Goal: Information Seeking & Learning: Learn about a topic

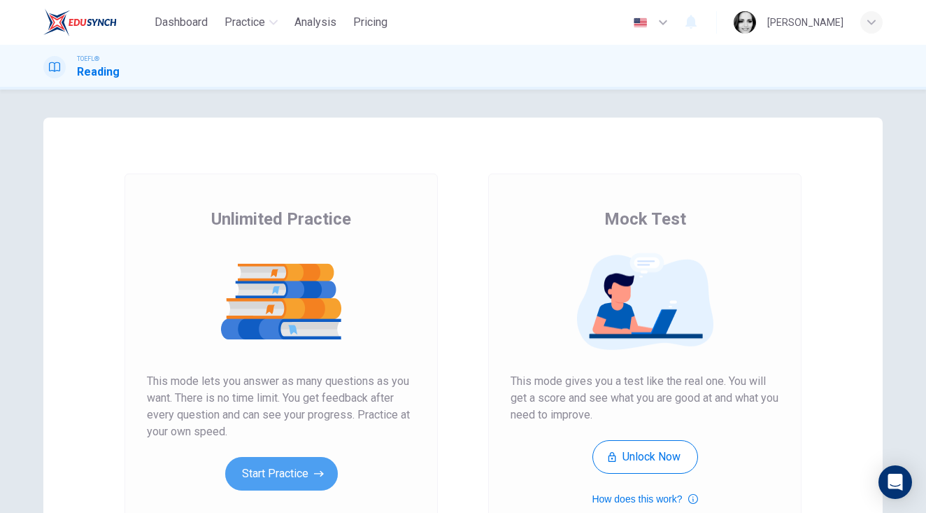
click at [313, 461] on button "Start Practice" at bounding box center [281, 474] width 113 height 34
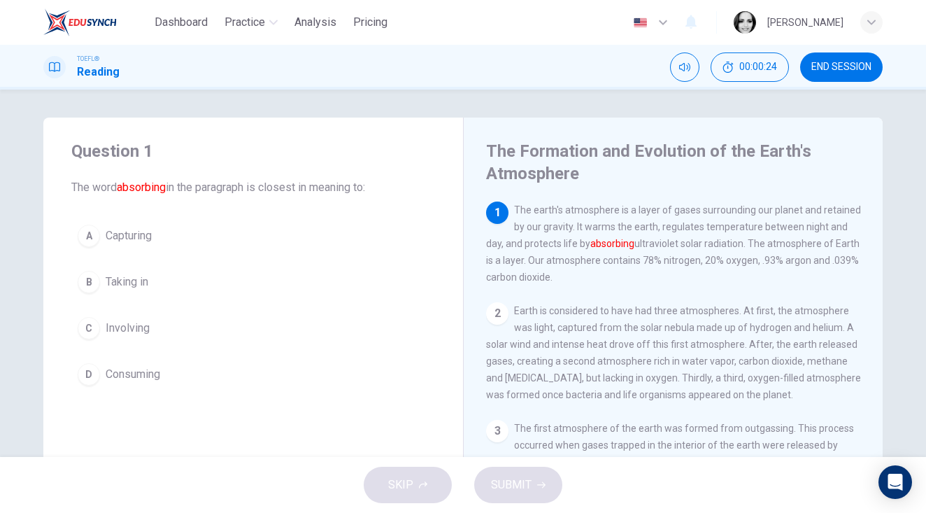
click at [98, 283] on div "B" at bounding box center [89, 282] width 22 height 22
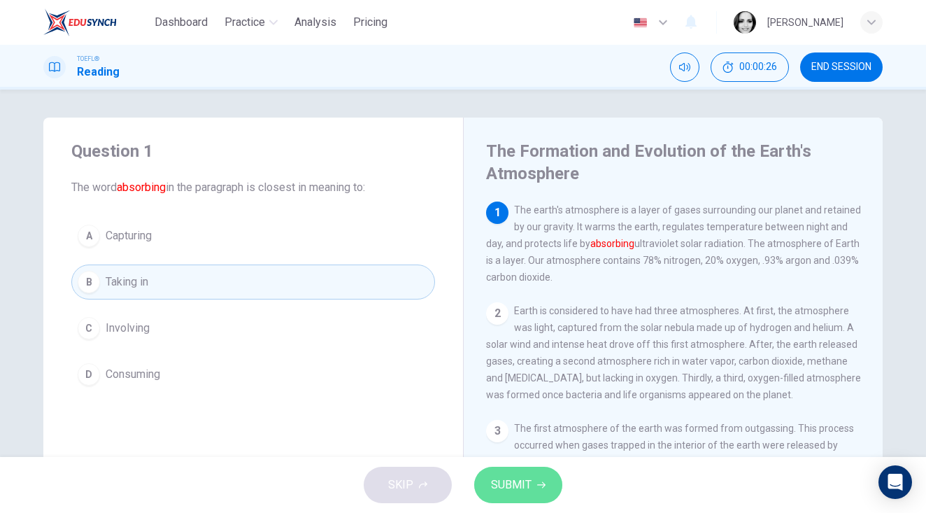
click at [499, 480] on span "SUBMIT" at bounding box center [511, 485] width 41 height 20
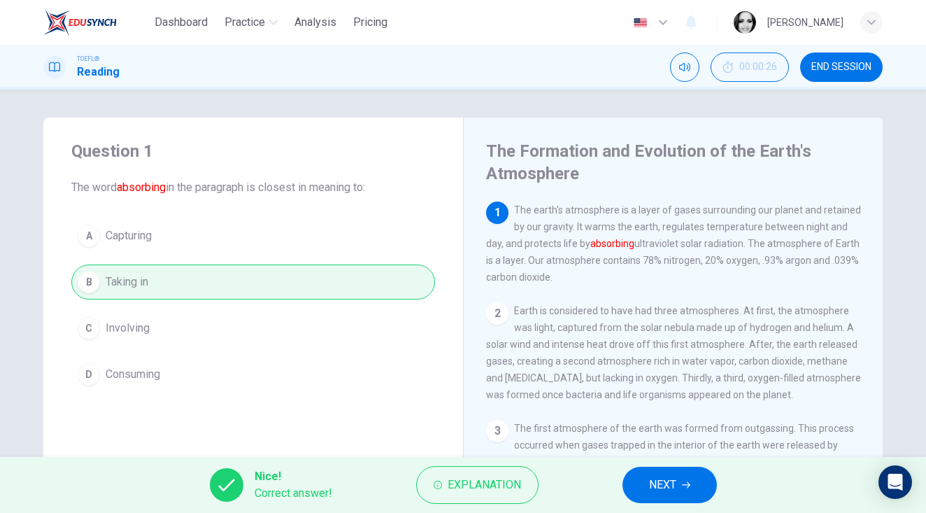
click at [657, 489] on span "NEXT" at bounding box center [662, 485] width 27 height 20
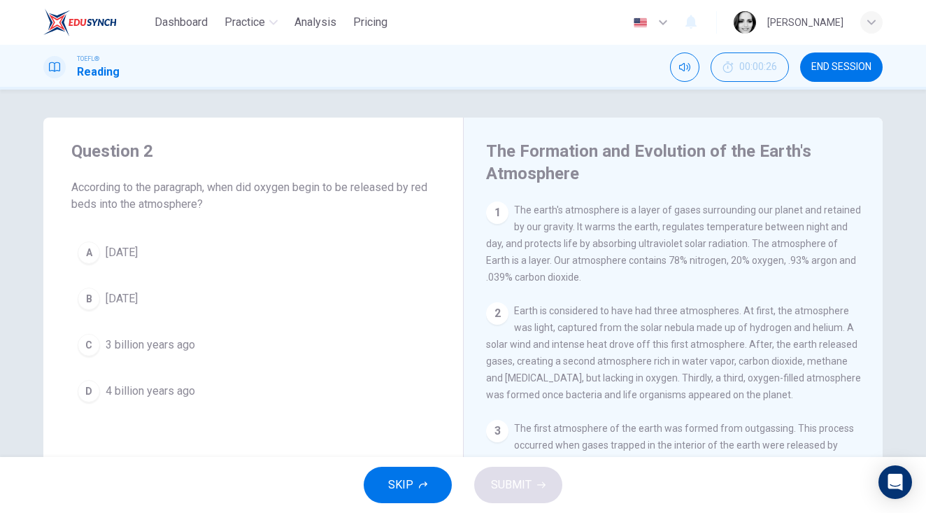
scroll to position [359, 0]
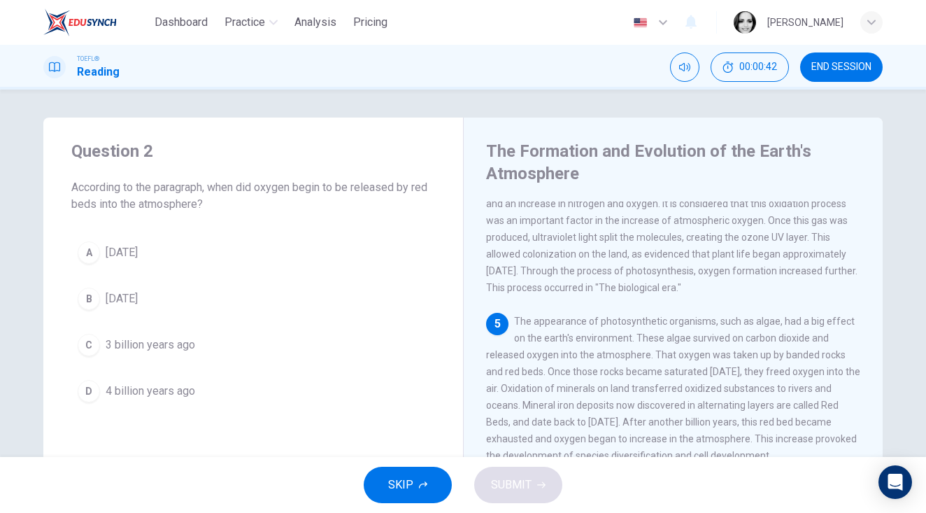
click at [880, 406] on div "The Formation and Evolution of the Earth's Atmosphere 1 The earth's atmosphere …" at bounding box center [673, 371] width 420 height 508
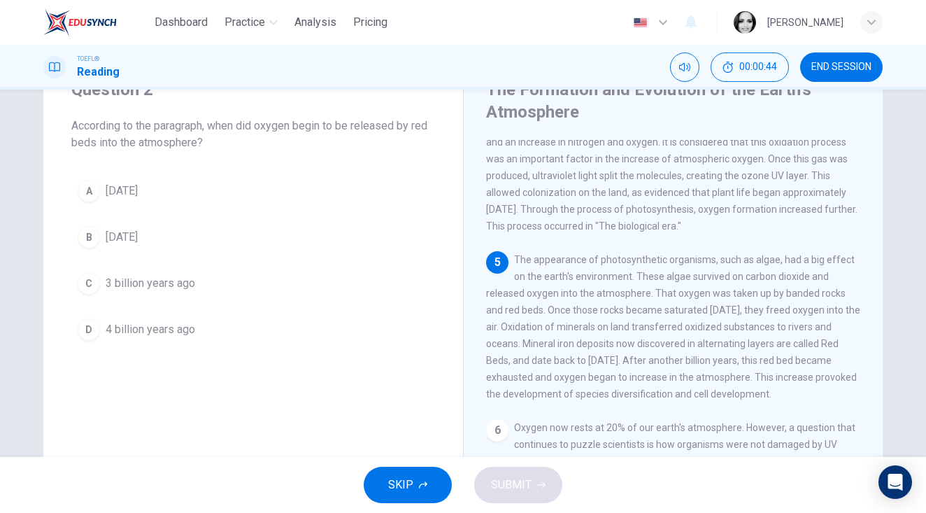
scroll to position [88, 0]
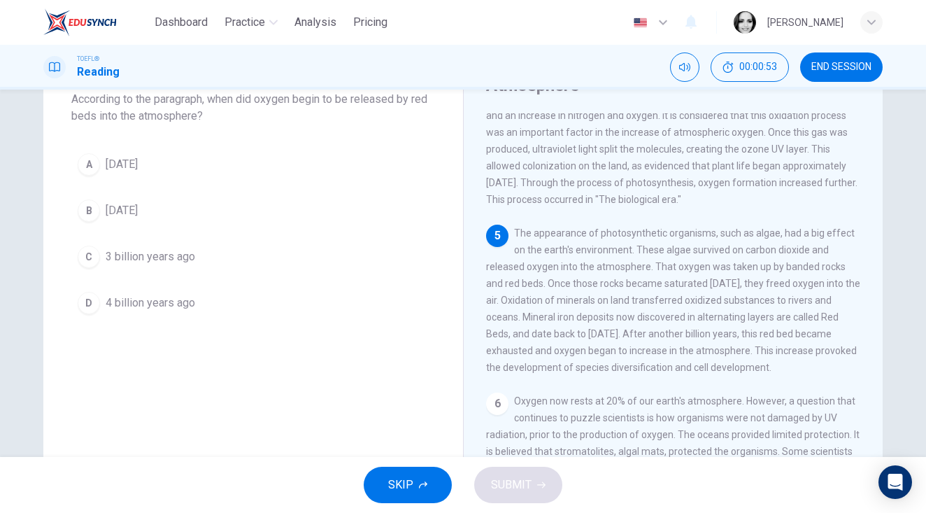
click at [138, 206] on span "2 billion years ago" at bounding box center [122, 210] width 32 height 17
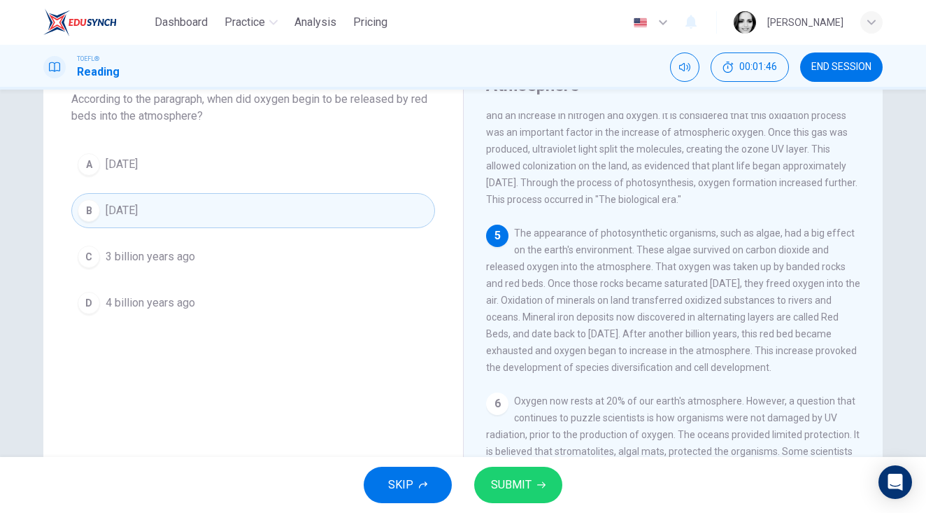
click at [505, 475] on span "SUBMIT" at bounding box center [511, 485] width 41 height 20
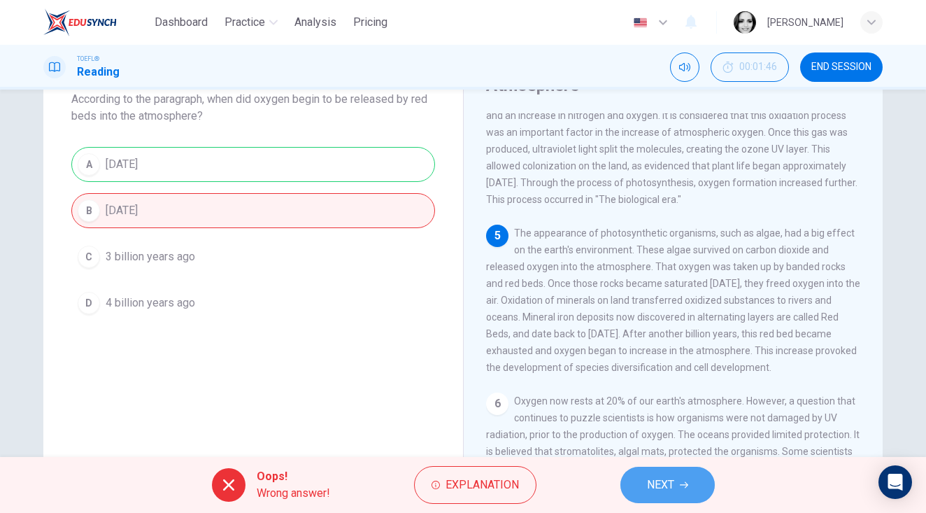
click at [664, 482] on span "NEXT" at bounding box center [660, 485] width 27 height 20
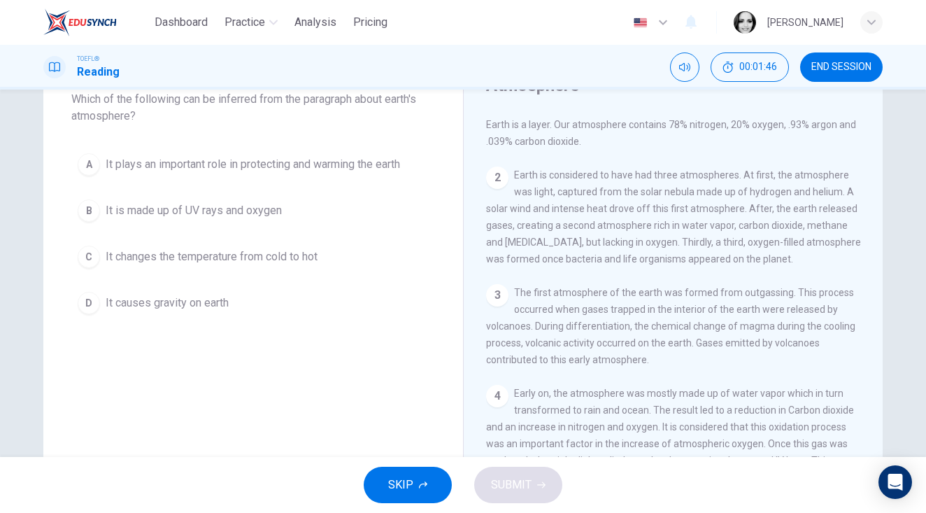
scroll to position [0, 0]
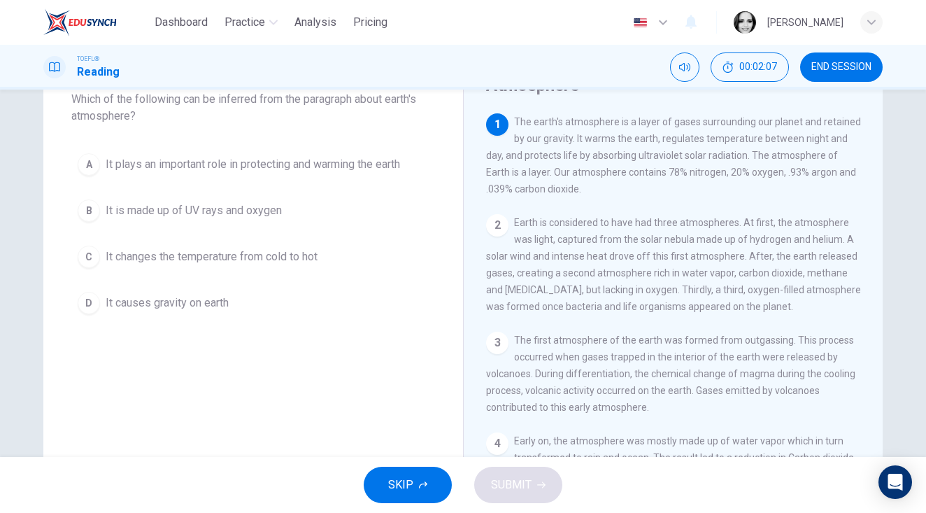
click at [861, 72] on span "END SESSION" at bounding box center [841, 67] width 60 height 11
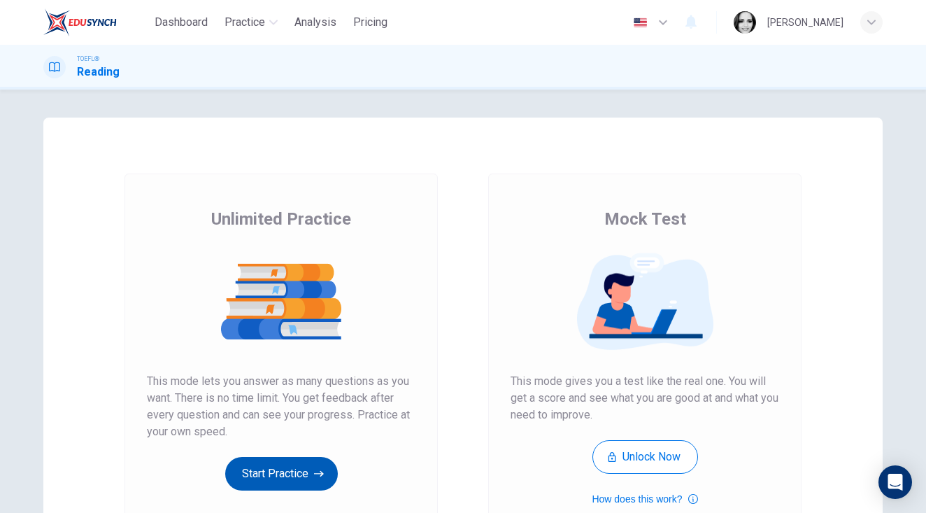
click at [278, 471] on button "Start Practice" at bounding box center [281, 474] width 113 height 34
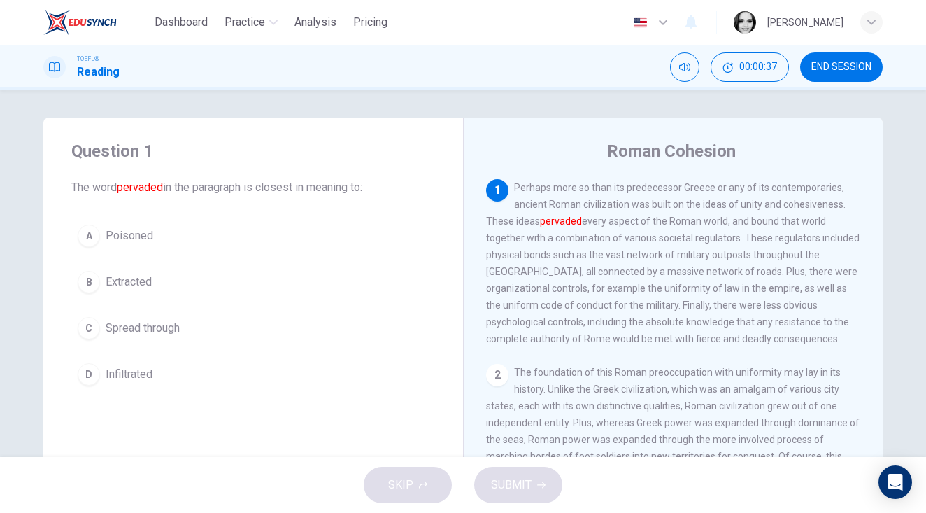
click at [150, 331] on span "Spread through" at bounding box center [143, 328] width 74 height 17
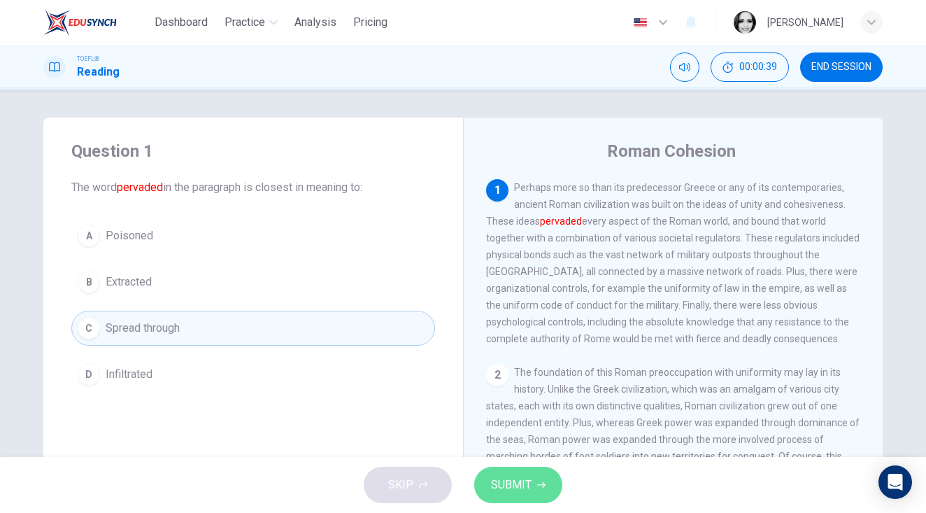
click at [527, 497] on button "SUBMIT" at bounding box center [518, 484] width 88 height 36
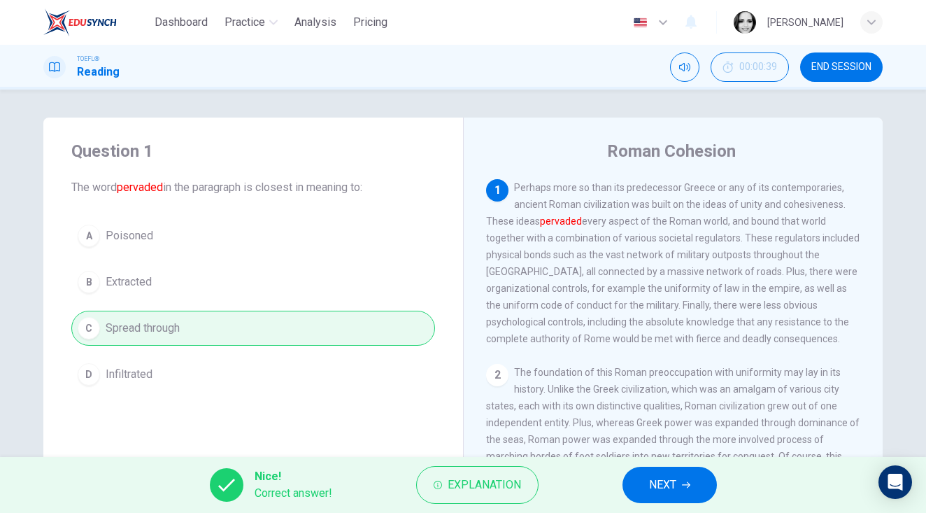
click at [672, 489] on span "NEXT" at bounding box center [662, 485] width 27 height 20
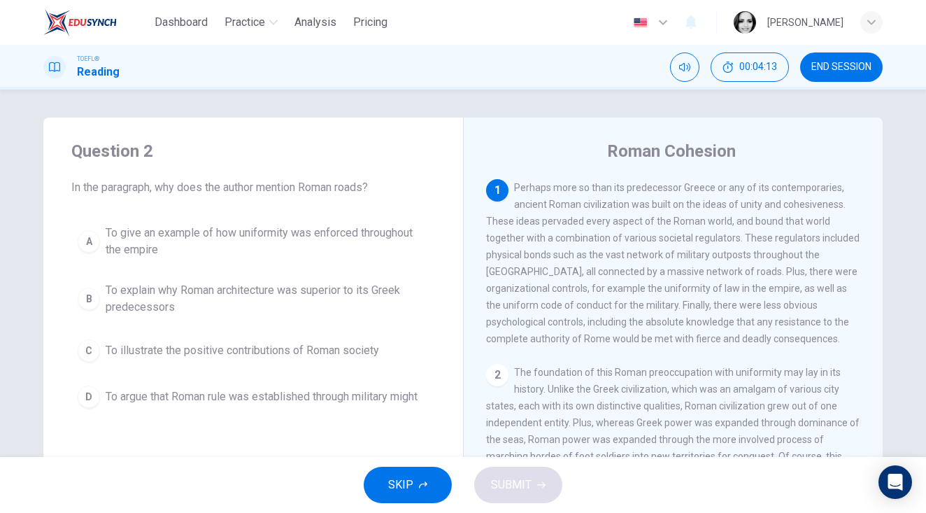
click at [850, 59] on button "END SESSION" at bounding box center [841, 66] width 83 height 29
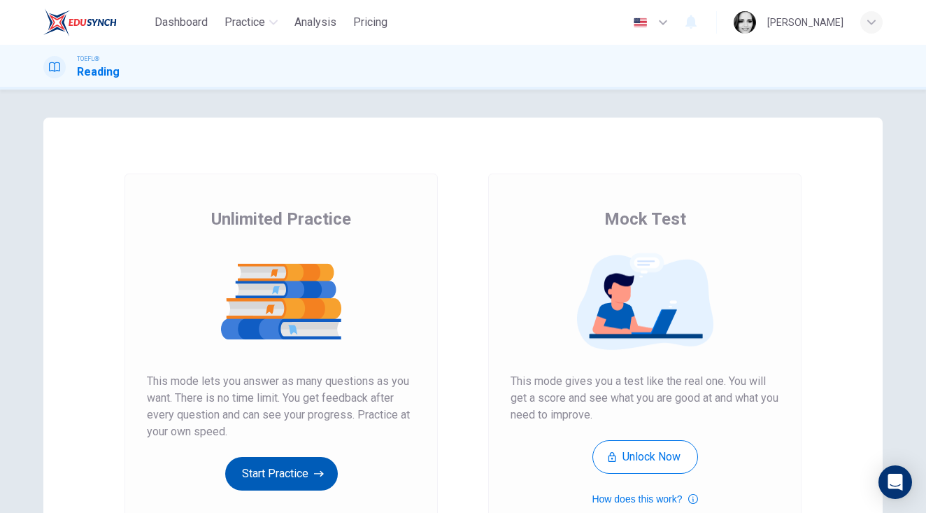
click at [255, 479] on button "Start Practice" at bounding box center [281, 474] width 113 height 34
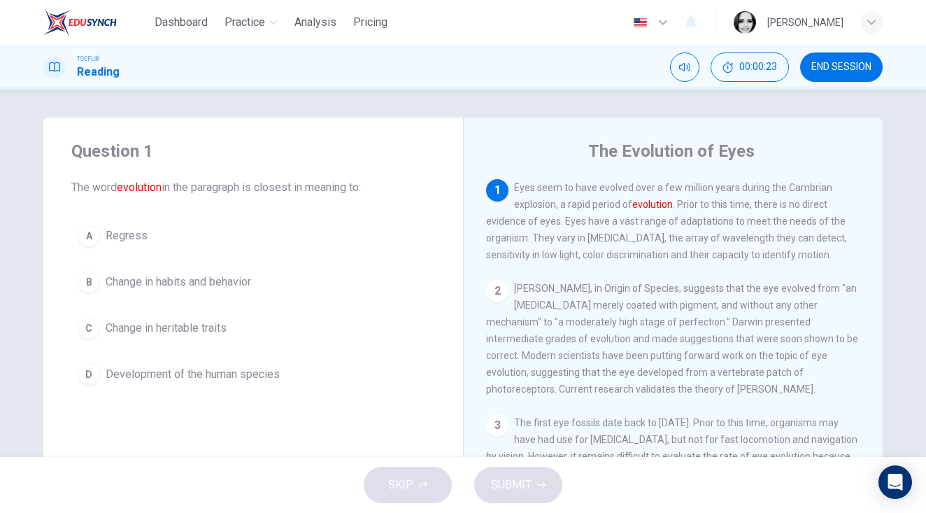
click at [244, 376] on span "Development of the human species" at bounding box center [193, 374] width 174 height 17
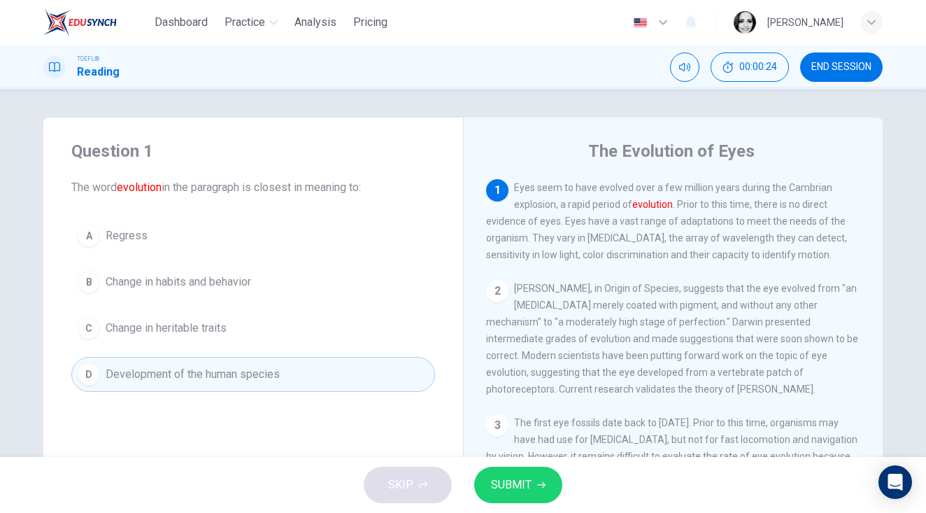
click at [504, 486] on span "SUBMIT" at bounding box center [511, 485] width 41 height 20
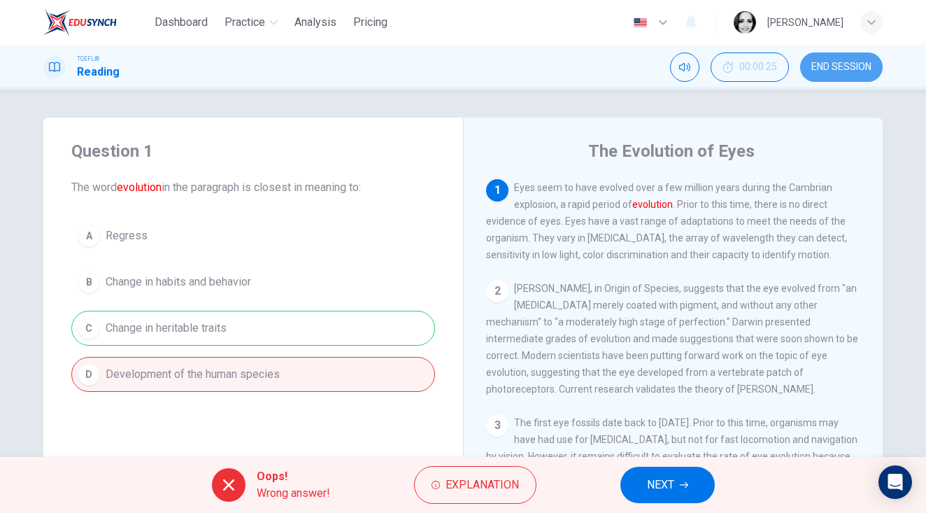
click at [864, 56] on button "END SESSION" at bounding box center [841, 66] width 83 height 29
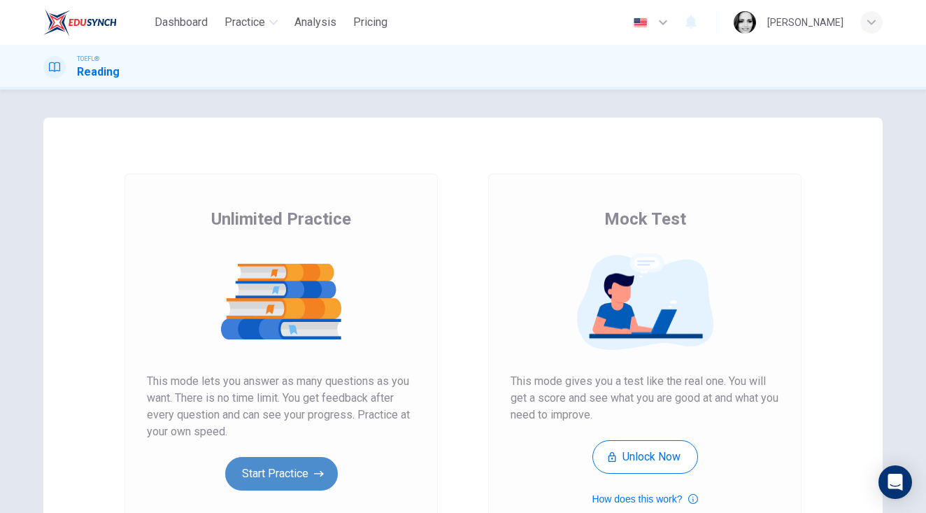
click at [251, 476] on button "Start Practice" at bounding box center [281, 474] width 113 height 34
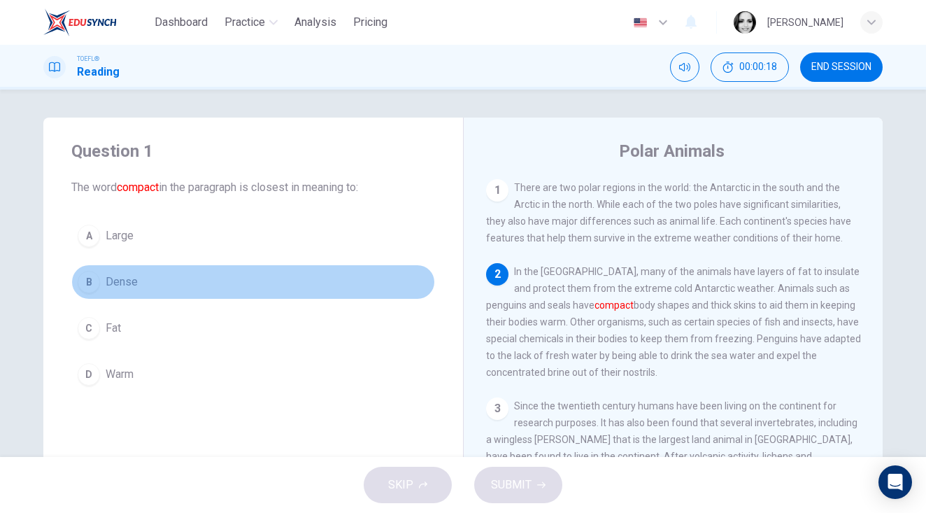
click at [110, 280] on span "Dense" at bounding box center [122, 281] width 32 height 17
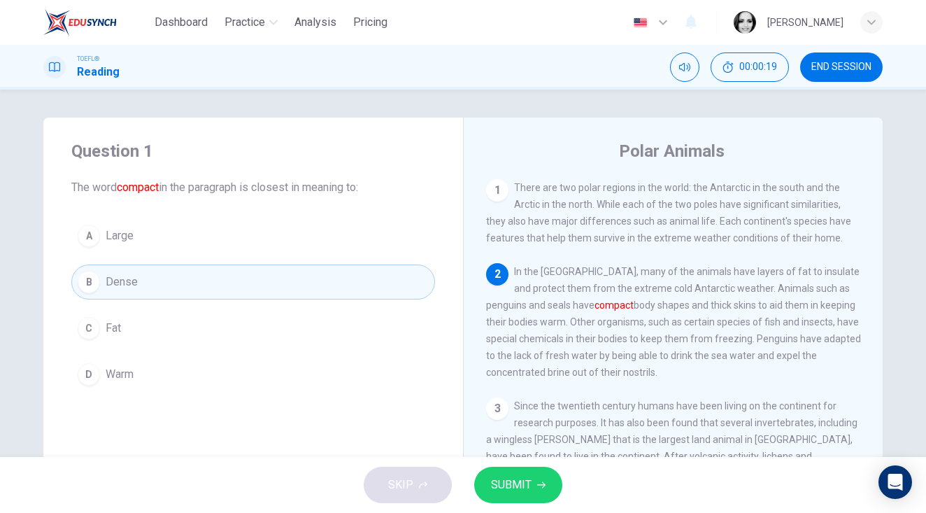
click at [498, 486] on span "SUBMIT" at bounding box center [511, 485] width 41 height 20
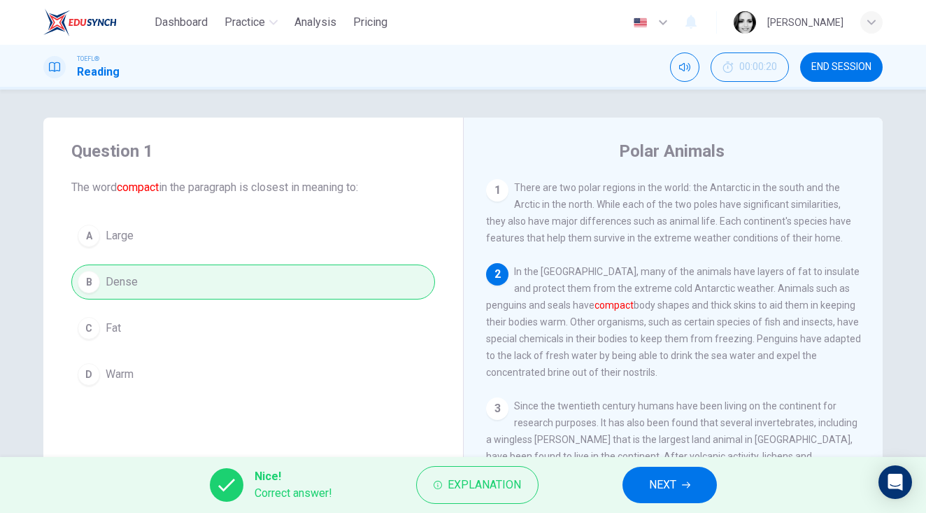
click at [661, 485] on span "NEXT" at bounding box center [662, 485] width 27 height 20
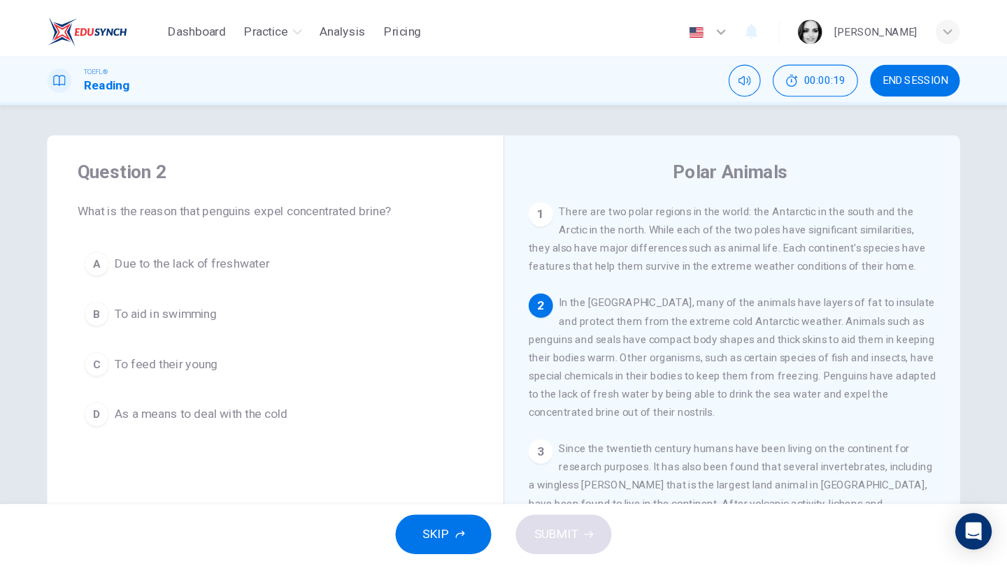
scroll to position [84, 0]
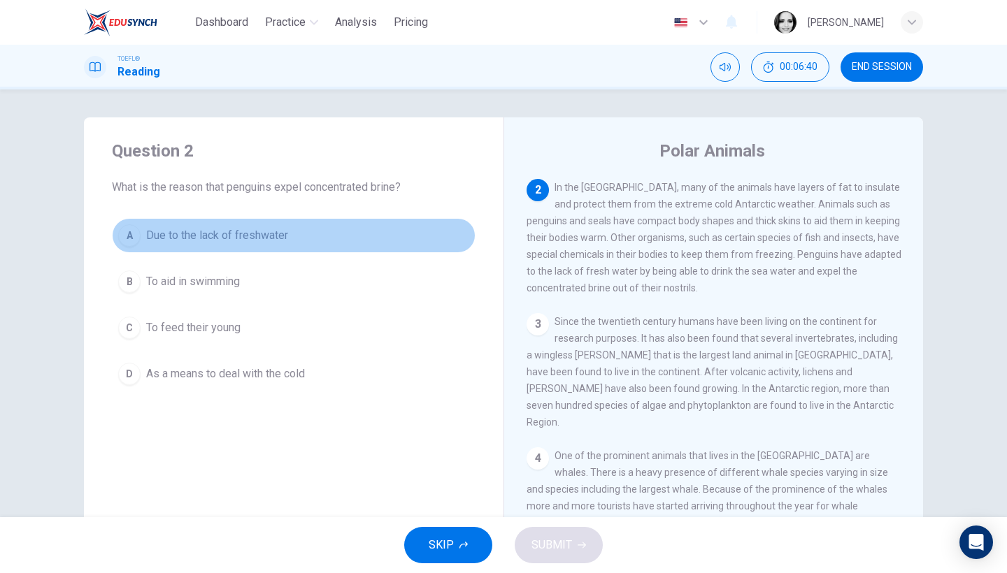
click at [268, 239] on span "Due to the lack of freshwater" at bounding box center [217, 235] width 142 height 17
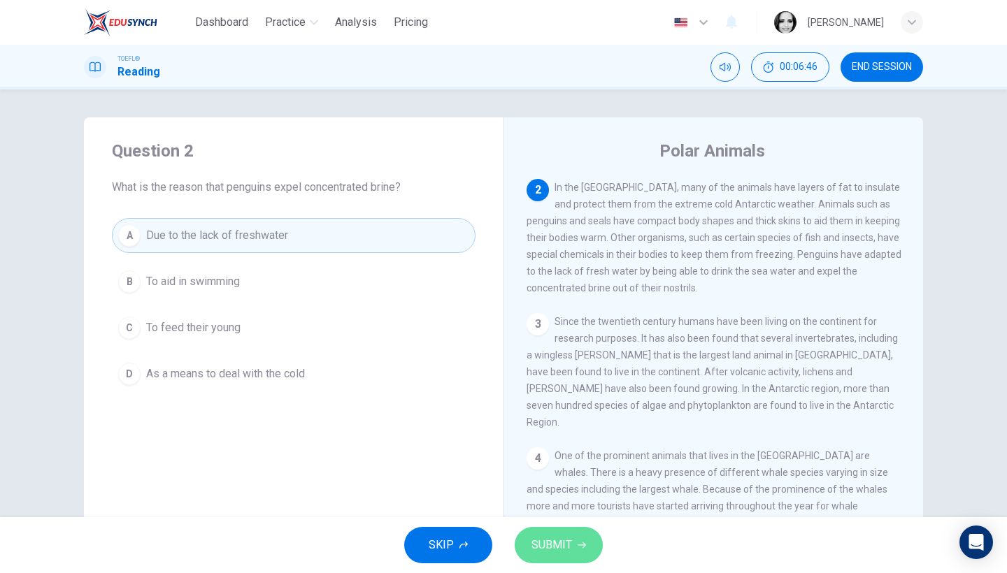
click at [581, 512] on icon "button" at bounding box center [582, 545] width 8 height 8
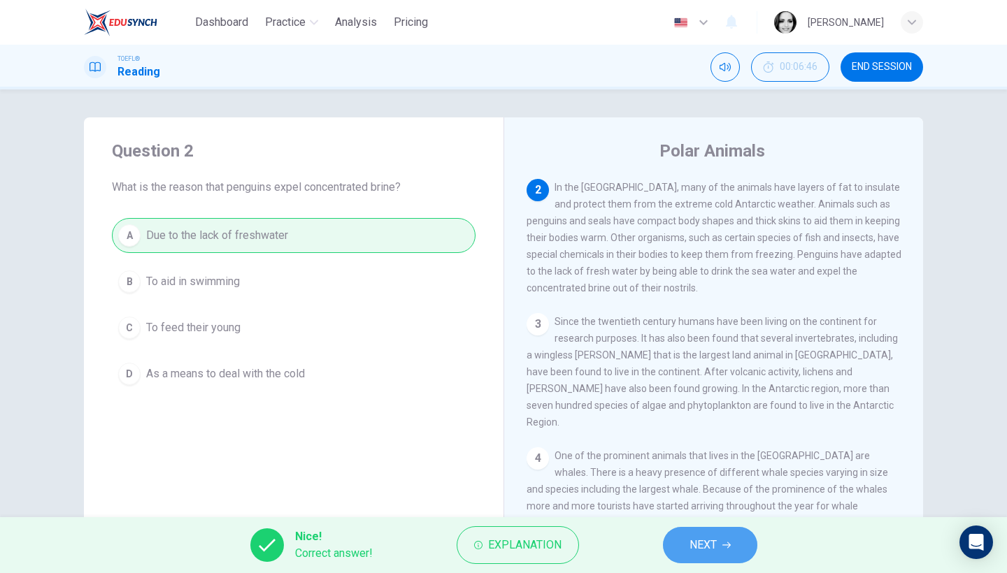
click at [711, 512] on span "NEXT" at bounding box center [702, 546] width 27 height 20
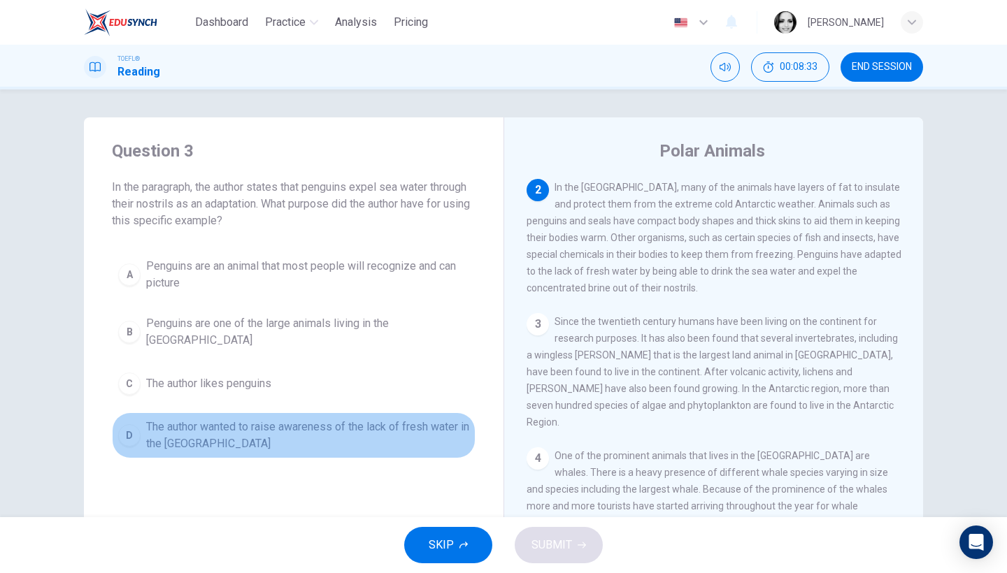
click at [352, 419] on span "The author wanted to raise awareness of the lack of fresh water in the Antarctic" at bounding box center [307, 436] width 323 height 34
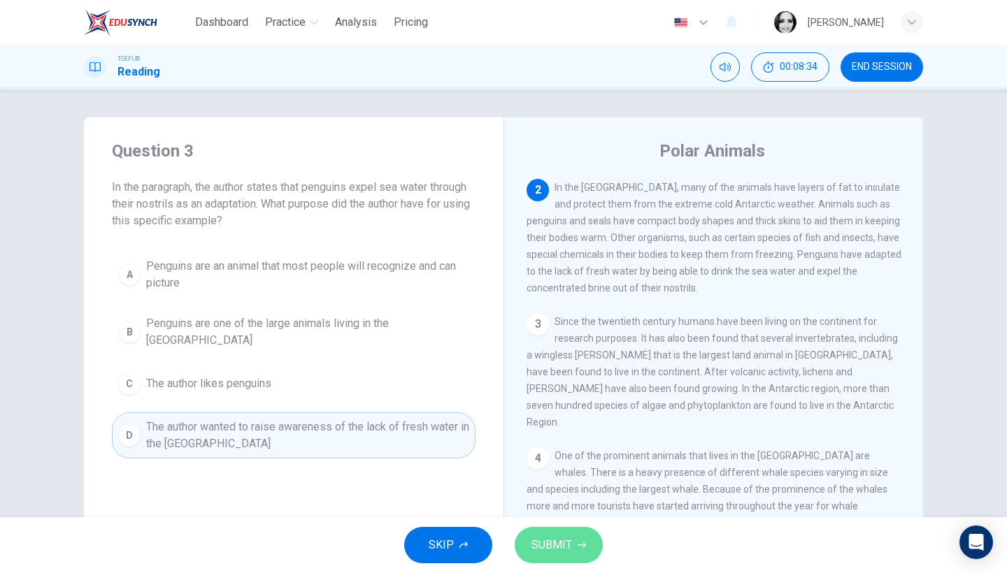
click at [551, 512] on button "SUBMIT" at bounding box center [559, 545] width 88 height 36
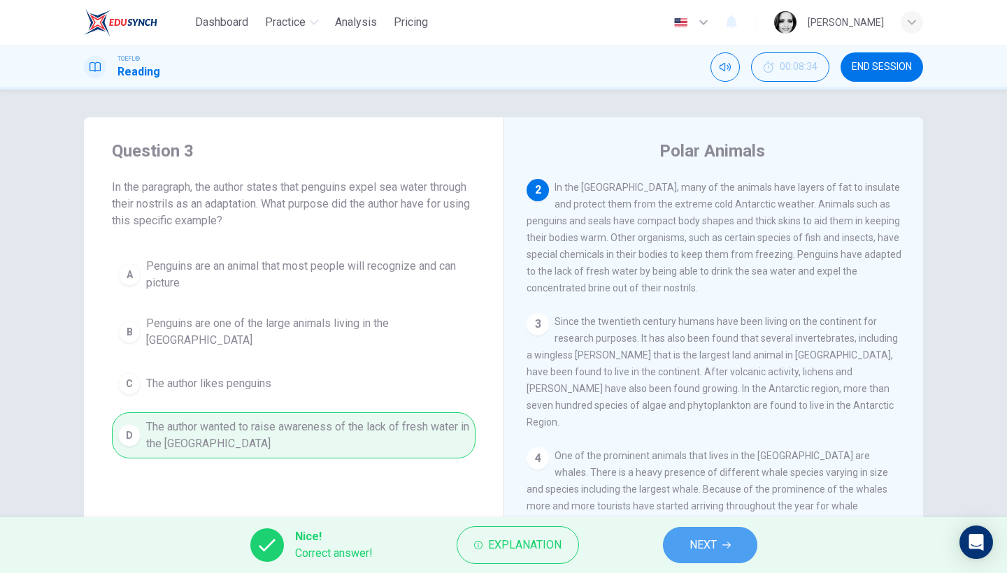
click at [693, 512] on span "NEXT" at bounding box center [702, 546] width 27 height 20
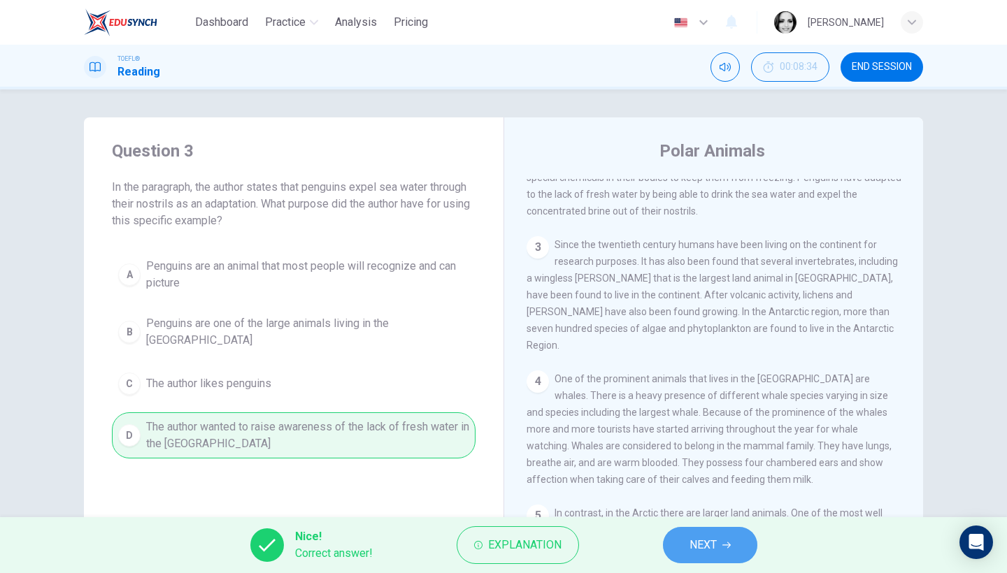
scroll to position [218, 0]
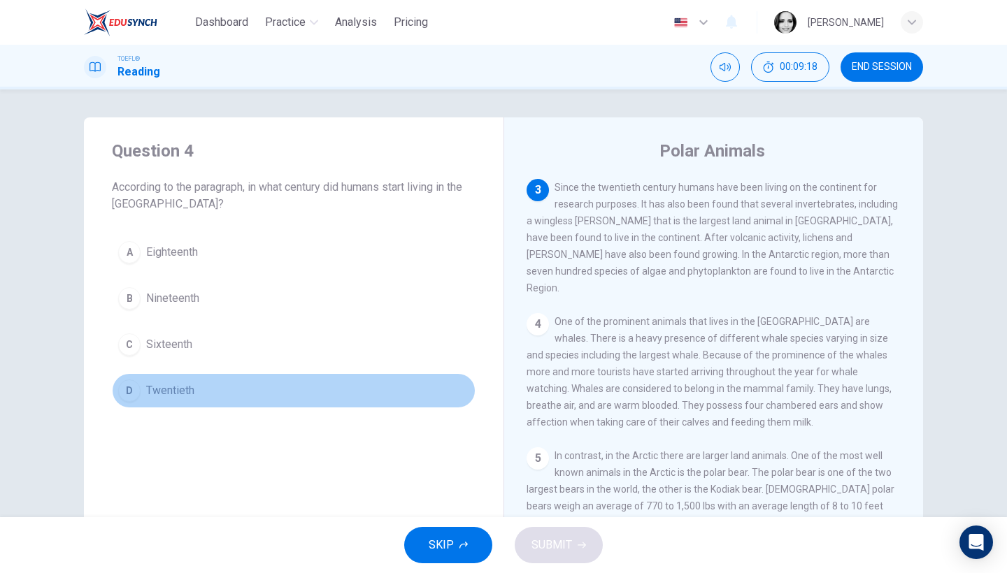
click at [192, 392] on span "Twentieth" at bounding box center [170, 390] width 48 height 17
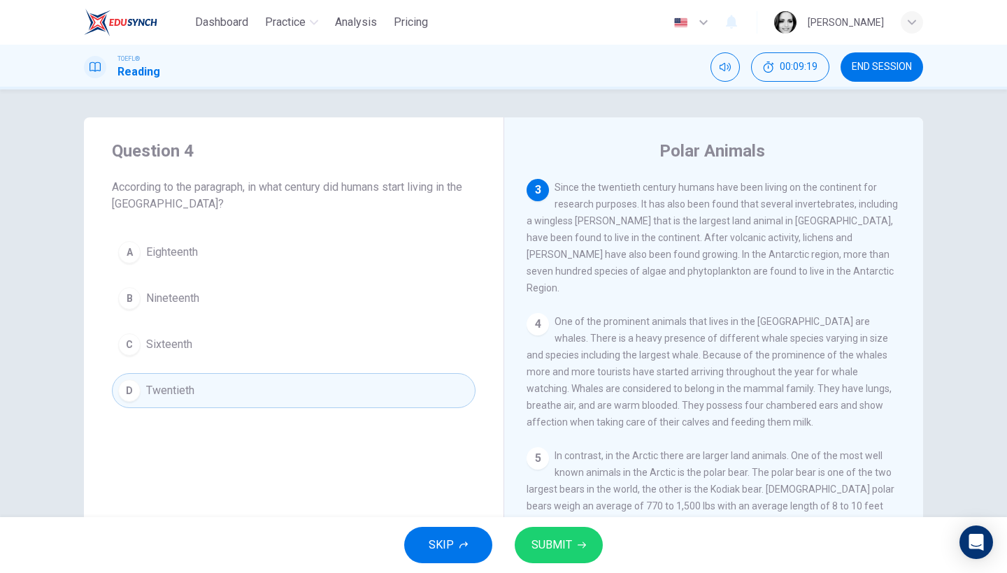
click at [567, 512] on button "SUBMIT" at bounding box center [559, 545] width 88 height 36
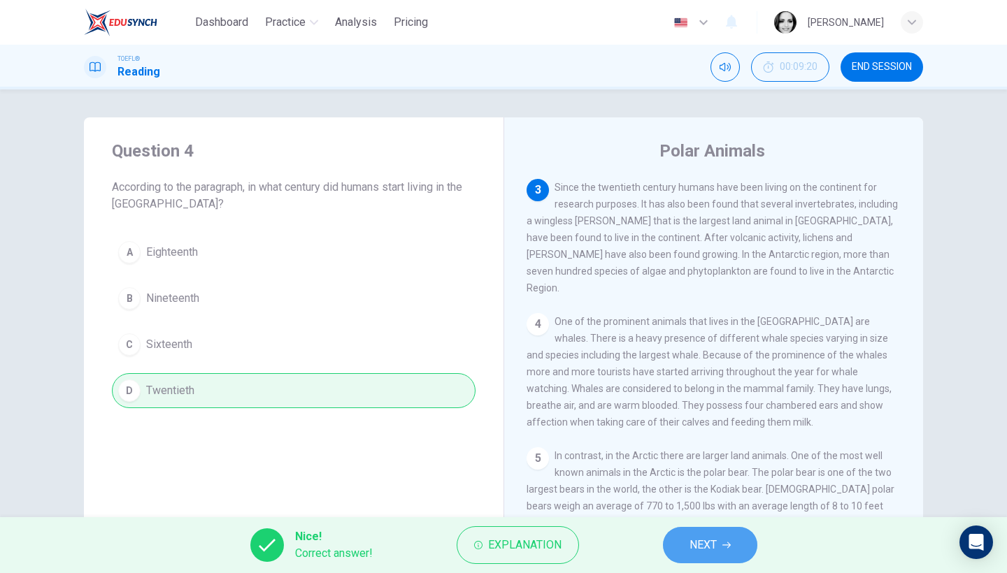
click at [729, 512] on icon "button" at bounding box center [726, 545] width 8 height 8
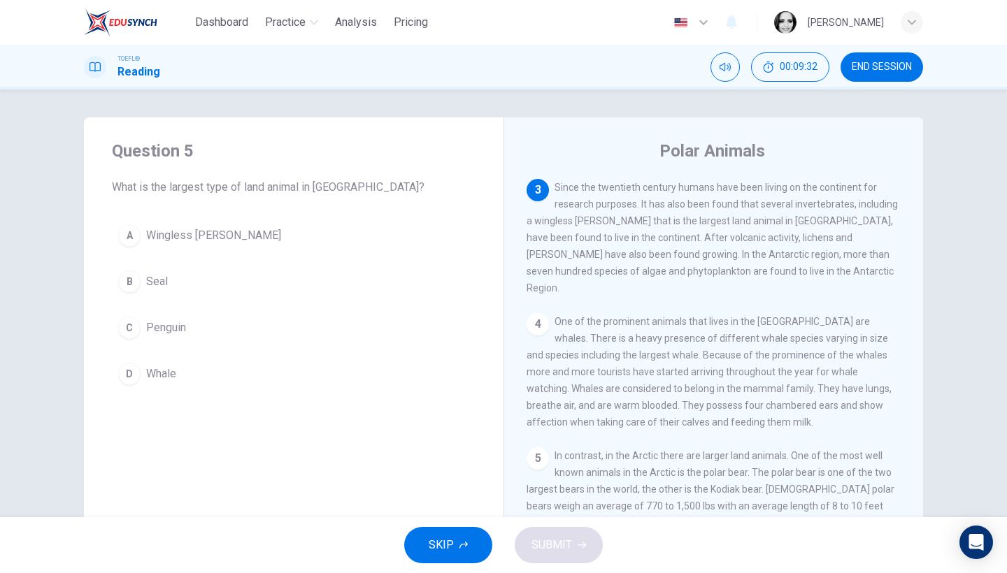
click at [231, 234] on button "A Wingless midge" at bounding box center [294, 235] width 364 height 35
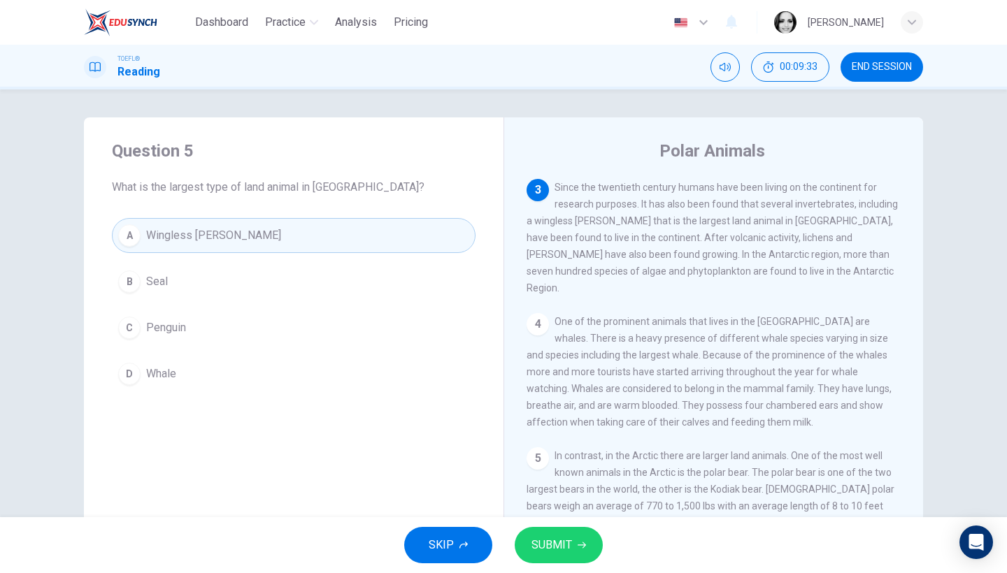
click at [564, 512] on span "SUBMIT" at bounding box center [551, 546] width 41 height 20
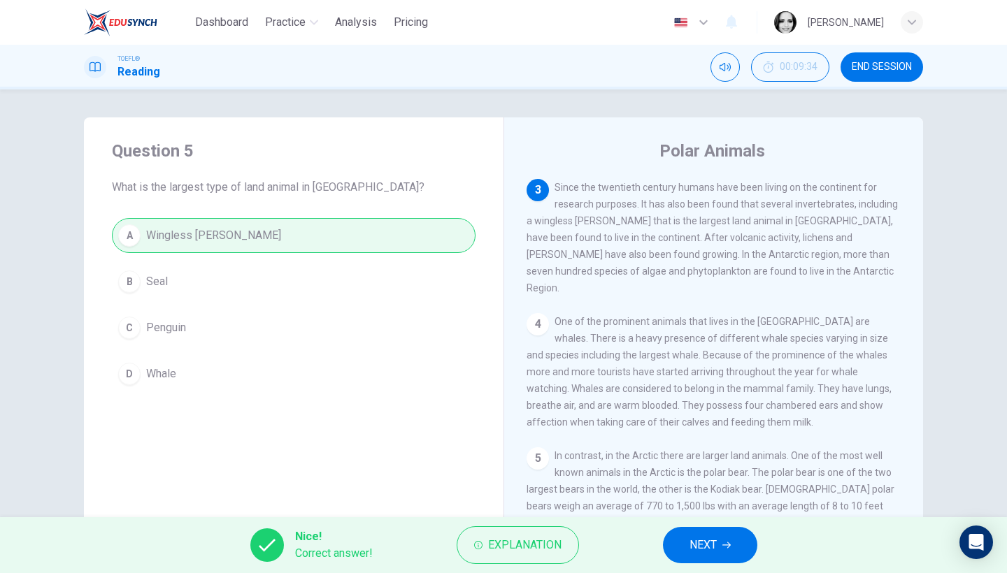
click at [701, 512] on span "NEXT" at bounding box center [702, 546] width 27 height 20
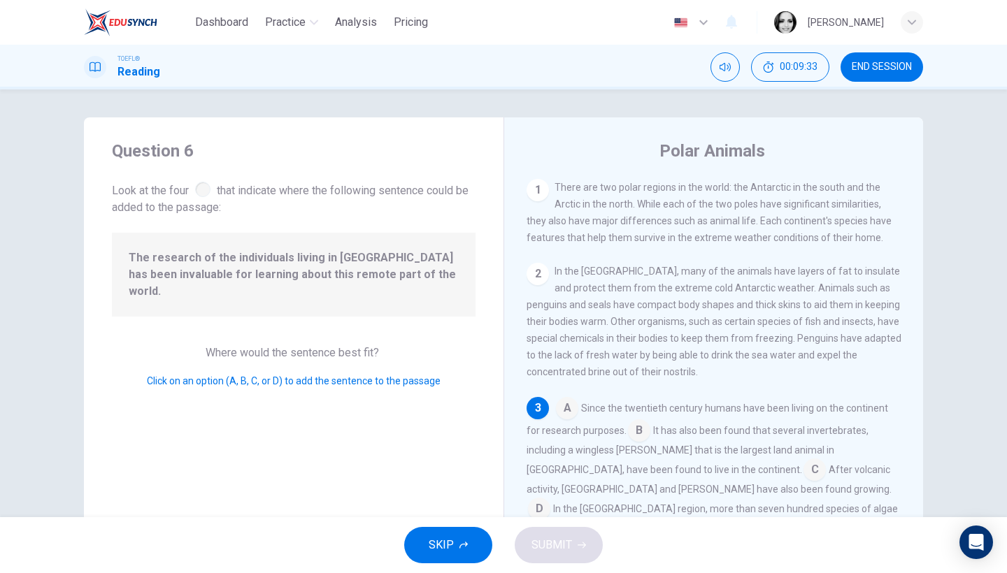
scroll to position [79, 0]
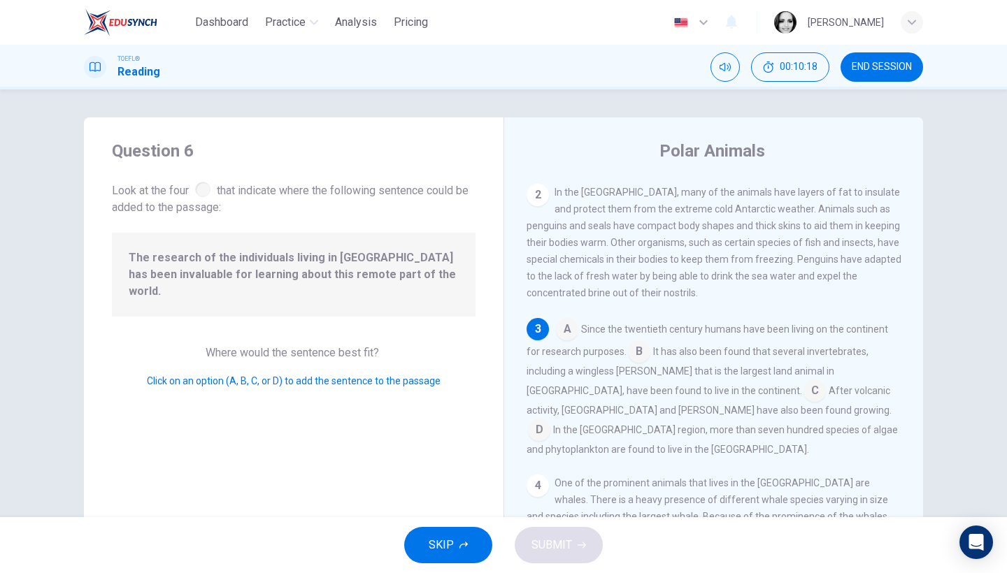
click at [803, 386] on input at bounding box center [814, 392] width 22 height 22
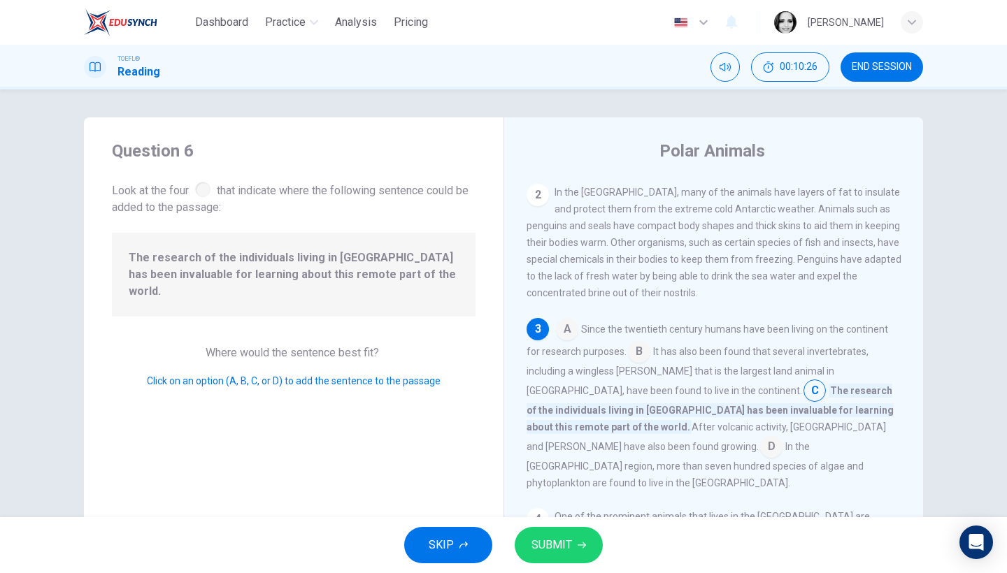
click at [643, 346] on input at bounding box center [639, 353] width 22 height 22
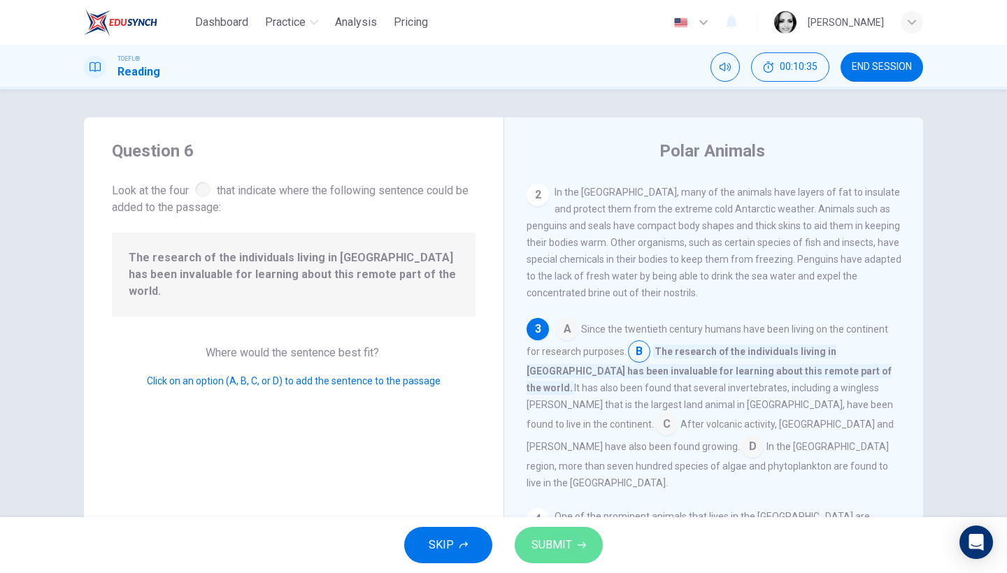
click at [561, 512] on span "SUBMIT" at bounding box center [551, 546] width 41 height 20
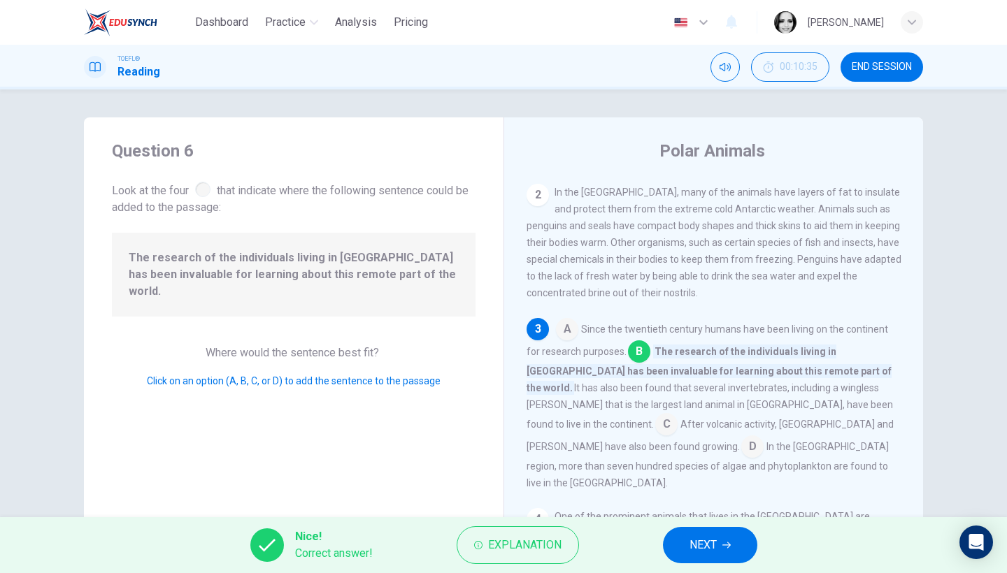
click at [698, 512] on span "NEXT" at bounding box center [702, 546] width 27 height 20
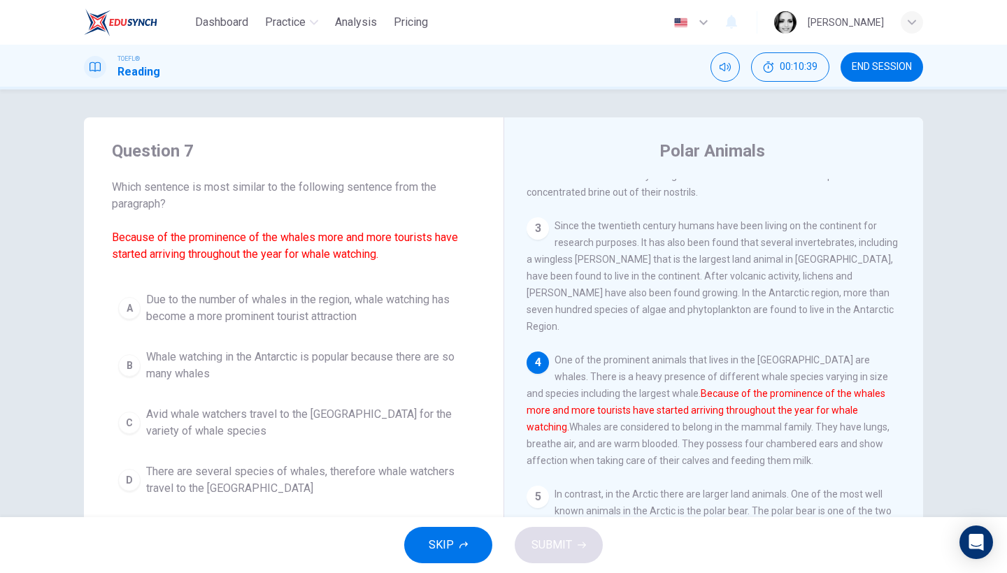
scroll to position [203, 0]
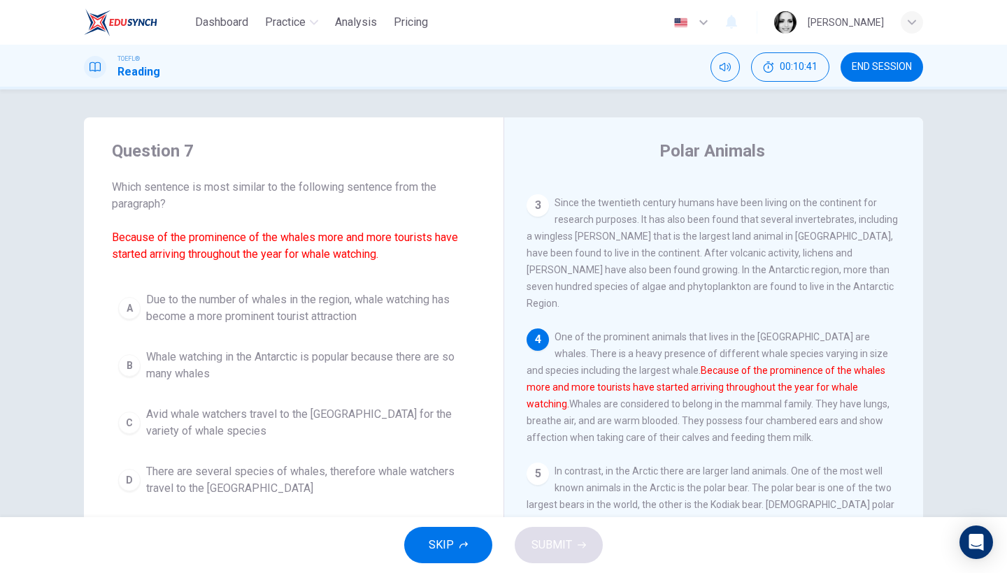
click at [925, 299] on div "Question 7 Which sentence is most similar to the following sentence from the pa…" at bounding box center [503, 303] width 1007 height 428
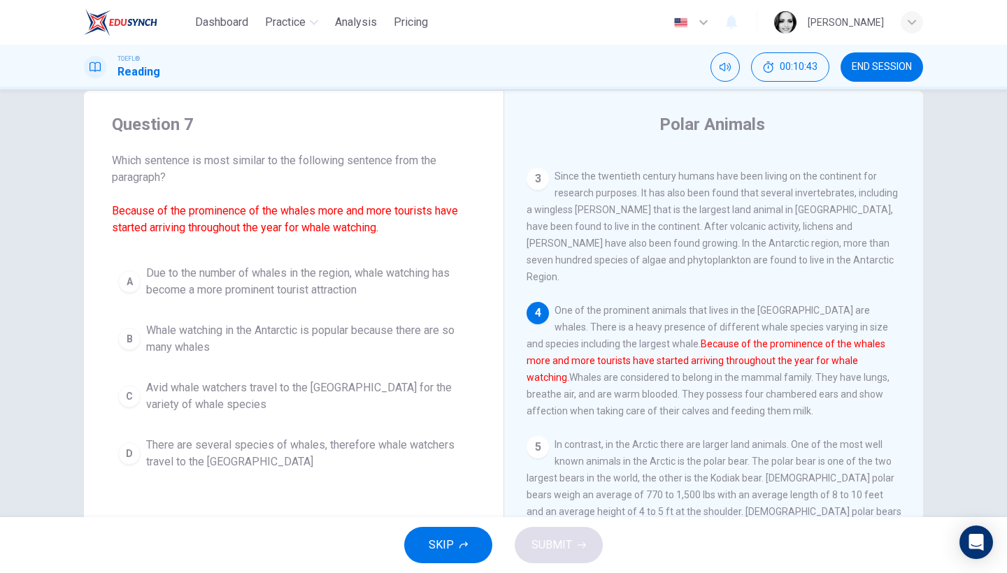
scroll to position [10, 0]
